Goal: Task Accomplishment & Management: Complete application form

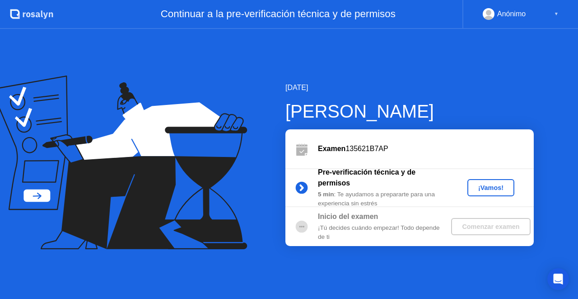
click at [490, 191] on div "¡Vamos!" at bounding box center [491, 187] width 40 height 7
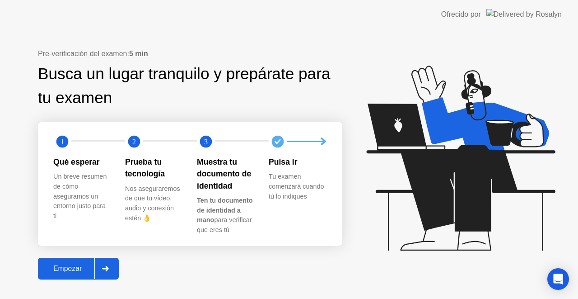
click at [56, 268] on div "Empezar" at bounding box center [68, 268] width 54 height 8
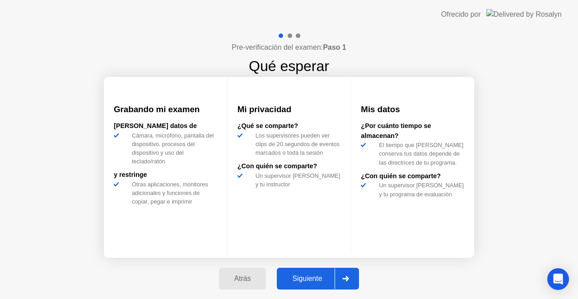
click at [299, 277] on div "Siguiente" at bounding box center [307, 278] width 55 height 8
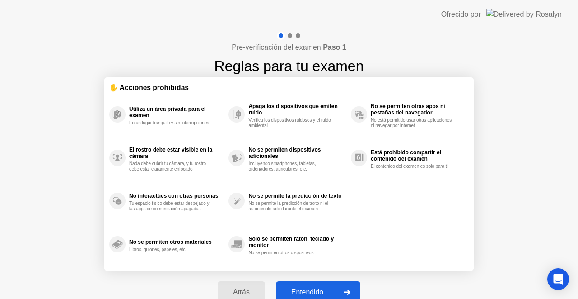
click at [313, 292] on div "Entendido" at bounding box center [307, 292] width 57 height 8
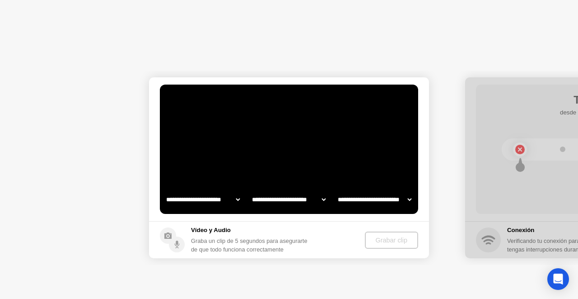
select select "**********"
select select "*******"
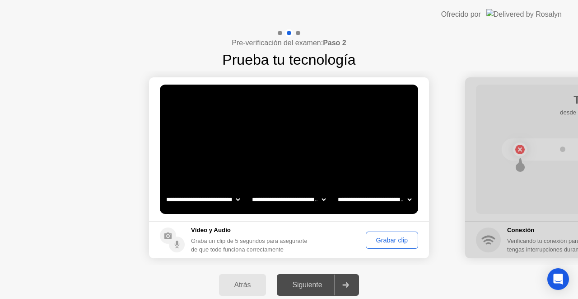
click at [309, 285] on div "Siguiente" at bounding box center [307, 284] width 55 height 8
click at [394, 238] on div "Grabar clip" at bounding box center [392, 239] width 46 height 7
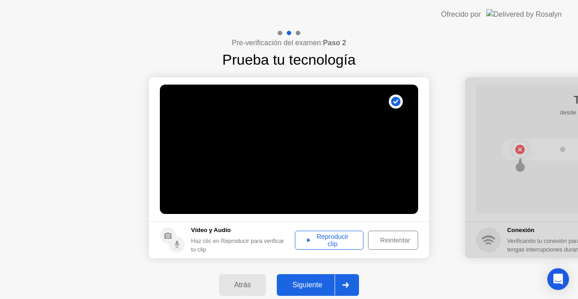
click at [316, 278] on button "Siguiente" at bounding box center [318, 285] width 82 height 22
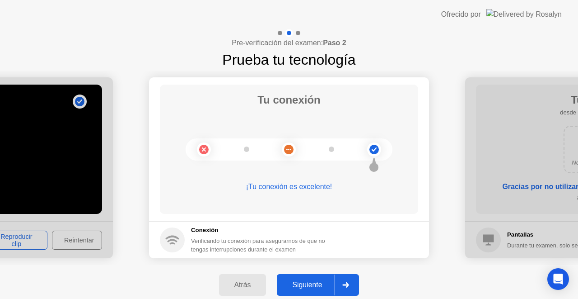
click at [316, 278] on button "Siguiente" at bounding box center [318, 285] width 82 height 22
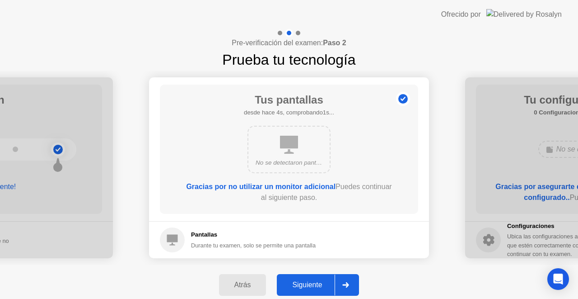
click at [308, 279] on button "Siguiente" at bounding box center [318, 285] width 82 height 22
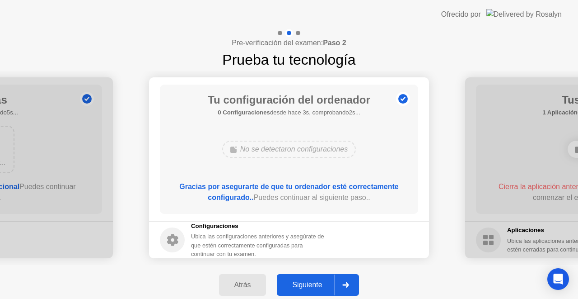
click at [303, 278] on button "Siguiente" at bounding box center [318, 285] width 82 height 22
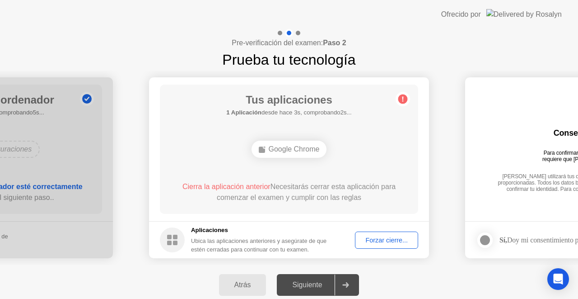
click at [371, 236] on div "Forzar cierre..." at bounding box center [386, 239] width 57 height 7
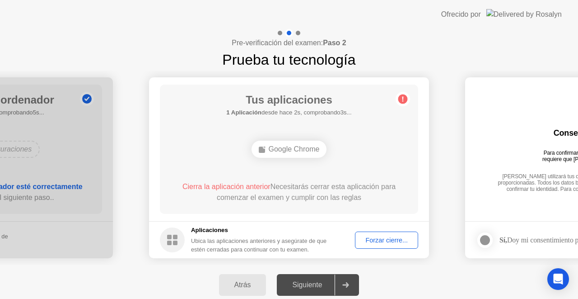
click at [377, 241] on div "Forzar cierre..." at bounding box center [386, 239] width 57 height 7
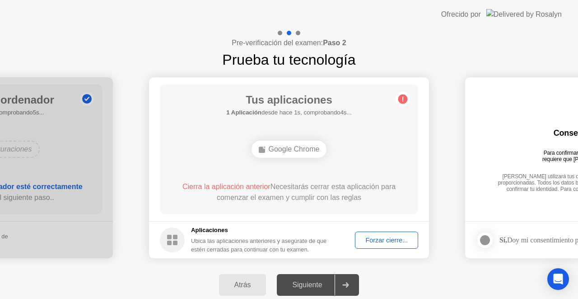
click at [368, 237] on div "Forzar cierre..." at bounding box center [386, 239] width 57 height 7
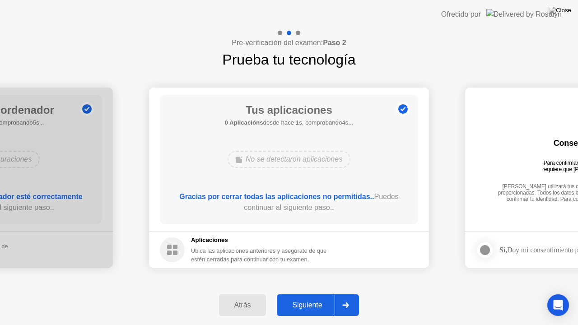
click at [314, 298] on div "Siguiente" at bounding box center [307, 305] width 55 height 8
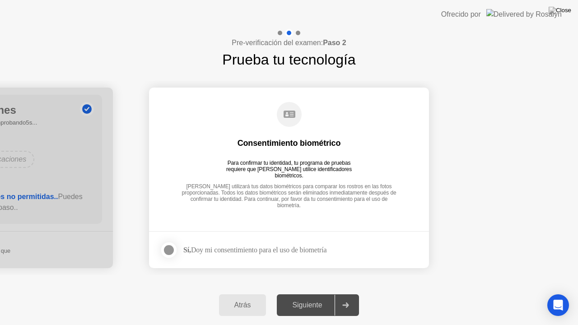
click at [173, 253] on div at bounding box center [168, 250] width 11 height 11
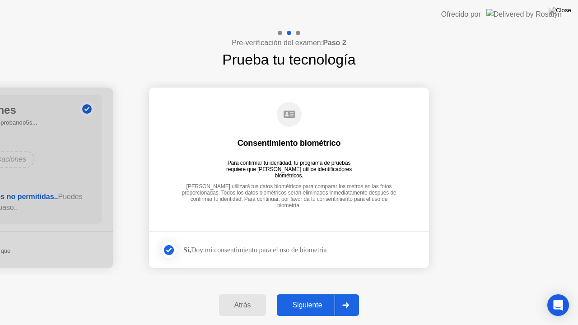
click at [293, 297] on button "Siguiente" at bounding box center [318, 305] width 82 height 22
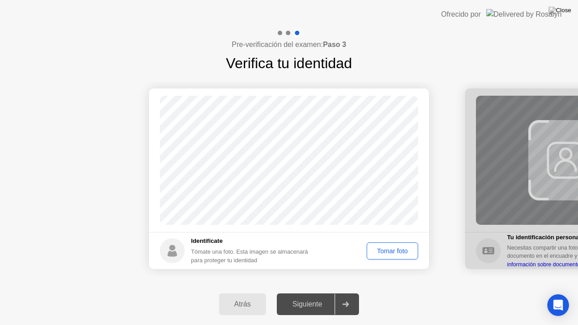
click at [386, 249] on div "Tomar foto" at bounding box center [392, 250] width 45 height 7
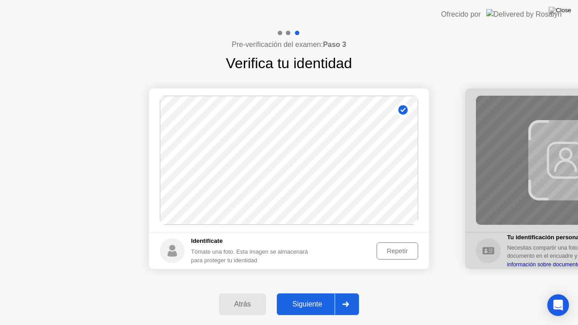
click at [305, 298] on div "Siguiente" at bounding box center [307, 304] width 55 height 8
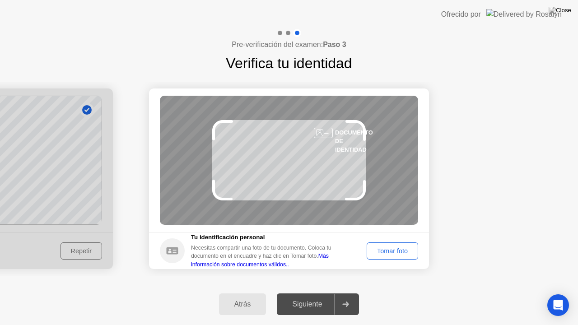
click at [395, 255] on div "Tomar foto" at bounding box center [392, 250] width 45 height 7
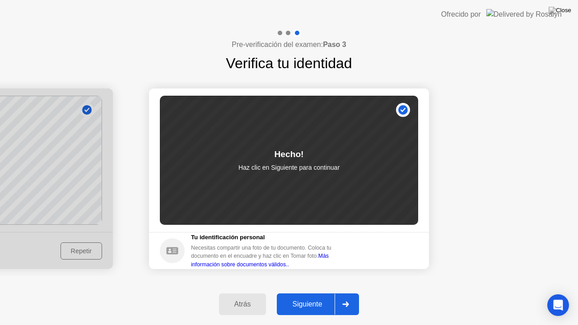
click at [311, 298] on div "Siguiente" at bounding box center [307, 304] width 55 height 8
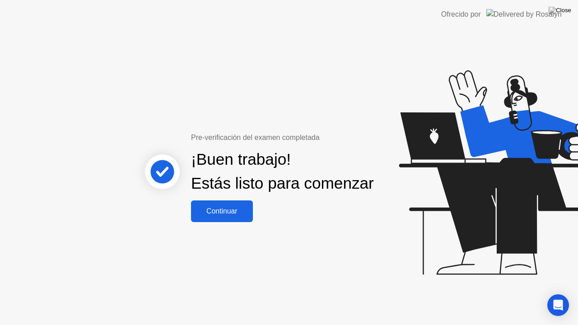
click at [224, 215] on div "Continuar" at bounding box center [222, 211] width 56 height 8
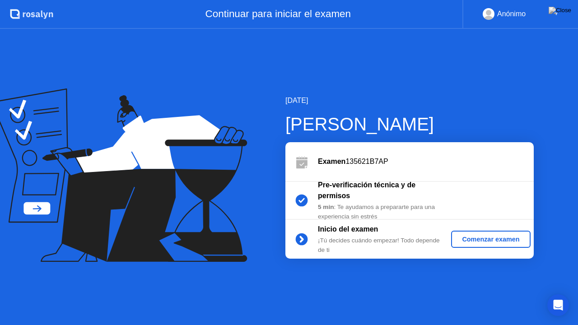
click at [496, 242] on div "Comenzar examen" at bounding box center [491, 239] width 72 height 7
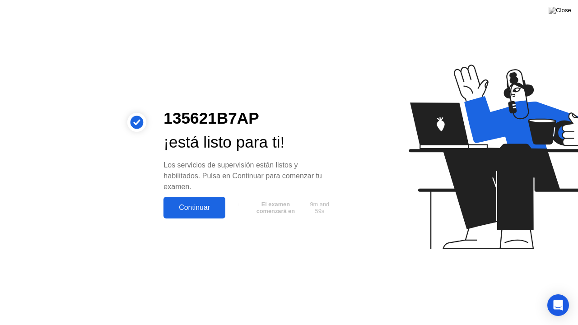
click at [197, 207] on div "Continuar" at bounding box center [194, 208] width 56 height 8
